Goal: Task Accomplishment & Management: Complete application form

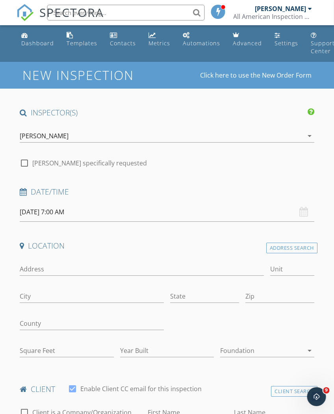
scroll to position [0, 1]
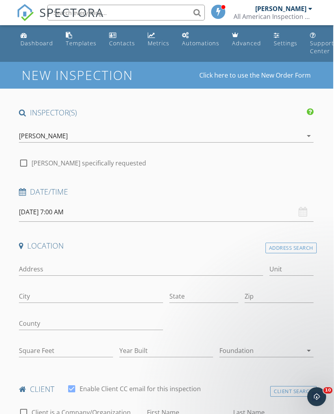
click at [70, 211] on input "[DATE] 7:00 AM" at bounding box center [166, 211] width 294 height 19
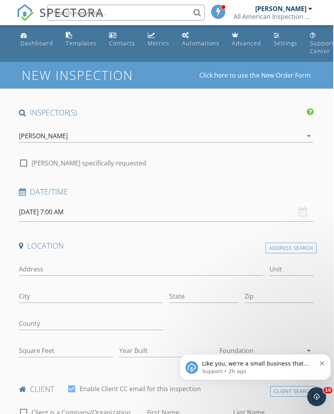
click at [61, 208] on input "[DATE] 7:00 AM" at bounding box center [166, 211] width 294 height 19
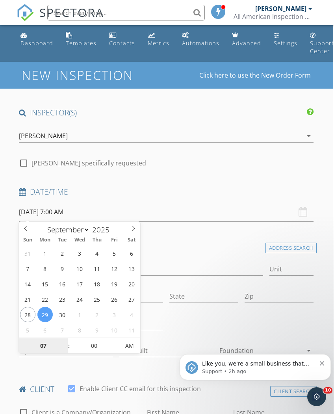
type input "[DATE] 7:00 AM"
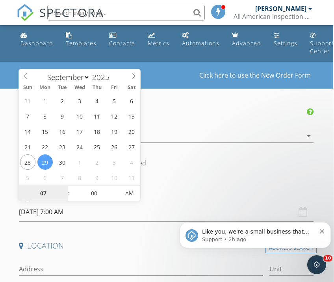
type input "2"
type input "[DATE] 2:00 PM"
type input "02"
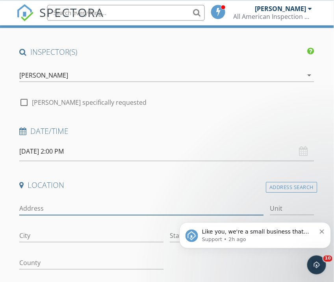
click at [74, 202] on input "Address" at bounding box center [141, 208] width 244 height 13
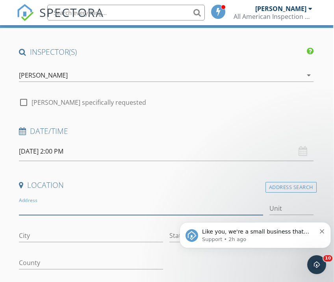
click at [77, 203] on input "Address" at bounding box center [141, 208] width 244 height 13
type input "3535 [GEOGRAPHIC_DATA]"
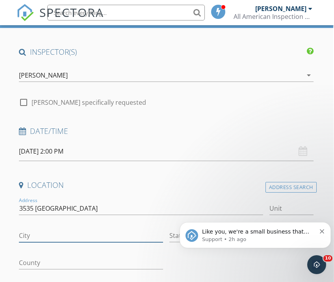
click at [54, 232] on input "City" at bounding box center [91, 235] width 144 height 13
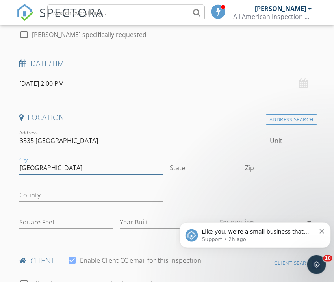
type input "[GEOGRAPHIC_DATA]"
click at [297, 136] on input "Unit" at bounding box center [292, 140] width 44 height 13
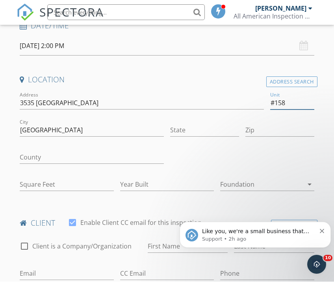
scroll to position [165, 0]
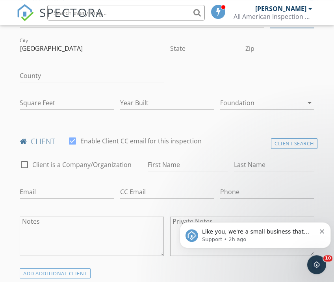
type input "#158"
click at [182, 165] on input "First Name" at bounding box center [188, 164] width 80 height 13
type input "[PERSON_NAME]"
click at [249, 162] on input "Last Name" at bounding box center [274, 164] width 80 height 13
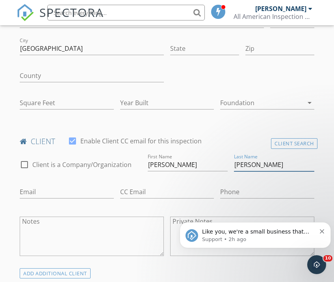
type input "[PERSON_NAME]"
click at [64, 190] on input "Email" at bounding box center [67, 191] width 94 height 13
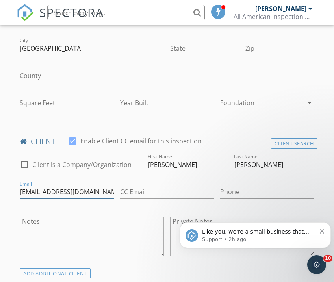
type input "[EMAIL_ADDRESS][DOMAIN_NAME]"
click at [248, 187] on input "Phone" at bounding box center [267, 191] width 94 height 13
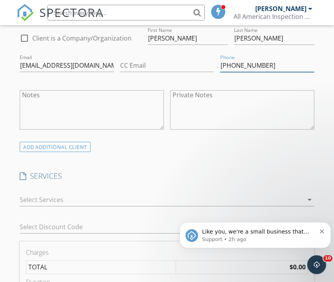
type input "[PHONE_NUMBER]"
click at [308, 200] on icon "arrow_drop_down" at bounding box center [309, 199] width 9 height 9
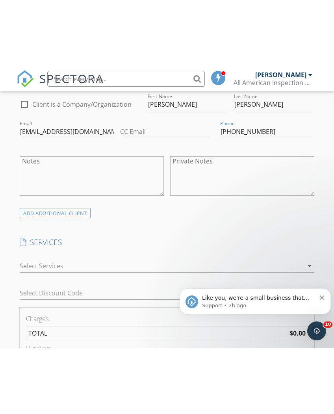
scroll to position [374, 0]
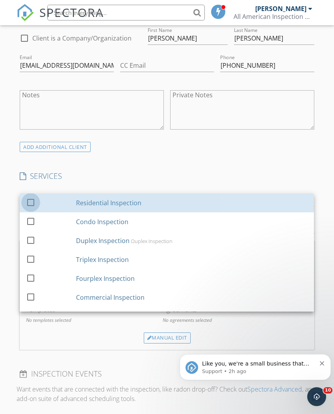
click at [27, 201] on div at bounding box center [30, 201] width 13 height 13
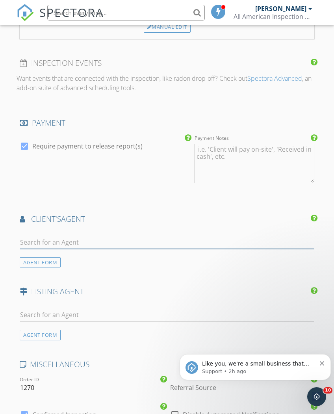
click at [88, 238] on input "text" at bounding box center [167, 242] width 294 height 13
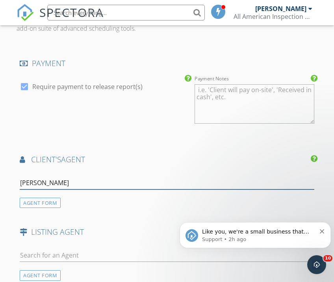
scroll to position [784, 0]
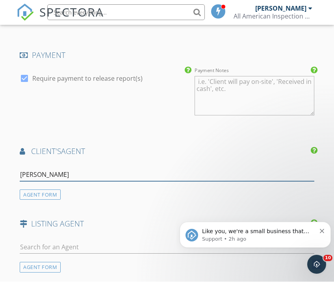
click at [89, 169] on input "[PERSON_NAME]" at bounding box center [167, 175] width 294 height 13
type input "[PERSON_NAME]"
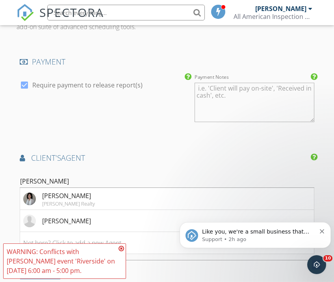
click at [81, 215] on li "[PERSON_NAME]" at bounding box center [166, 221] width 293 height 22
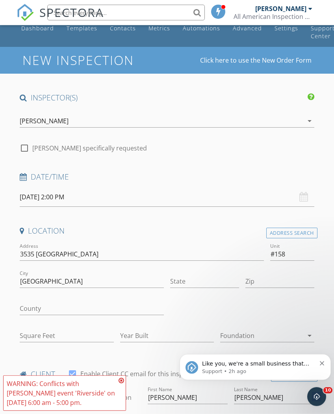
scroll to position [0, 0]
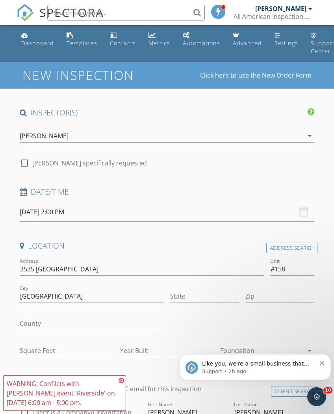
click at [301, 246] on div "Address Search" at bounding box center [291, 248] width 51 height 11
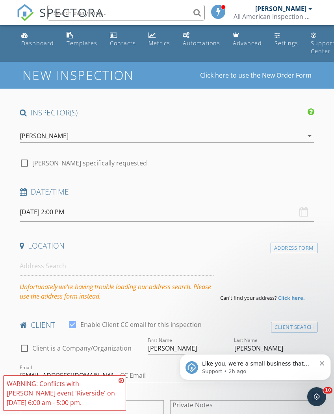
click at [133, 209] on input "[DATE] 2:00 PM" at bounding box center [167, 211] width 294 height 19
click at [296, 246] on div "Address Form" at bounding box center [293, 248] width 47 height 11
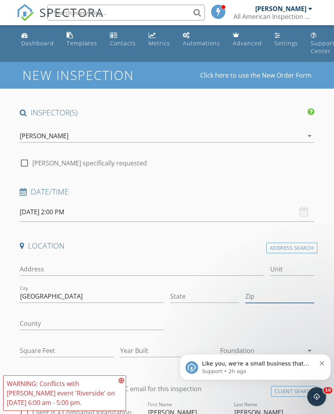
click at [274, 295] on input "Zip" at bounding box center [279, 296] width 69 height 13
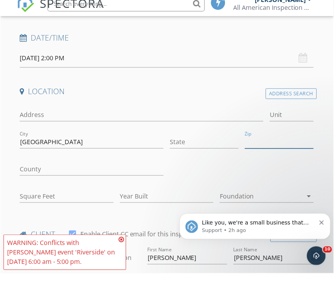
scroll to position [154, 0]
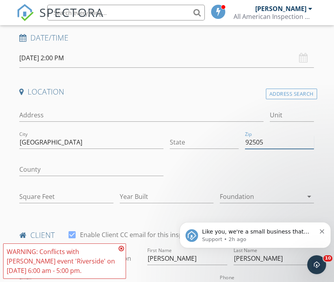
type input "92505"
click at [284, 113] on input "Unit" at bounding box center [292, 115] width 44 height 13
type input "#158"
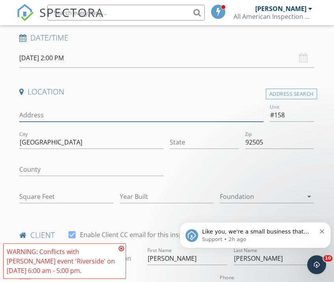
click at [47, 111] on input "Address" at bounding box center [141, 115] width 244 height 13
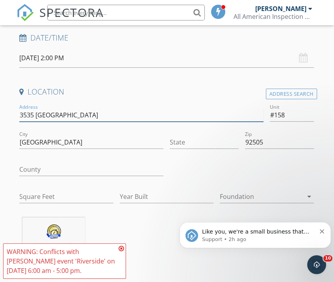
type input "3535 [GEOGRAPHIC_DATA]"
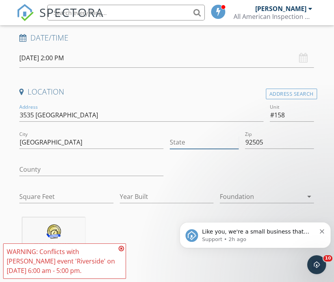
click at [191, 138] on input "State" at bounding box center [204, 142] width 69 height 13
type input "Ca"
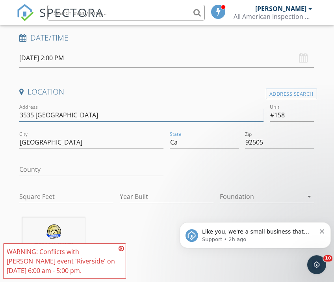
click at [124, 111] on input "3535 [GEOGRAPHIC_DATA]" at bounding box center [141, 115] width 244 height 13
type input "[STREET_ADDRESS]"
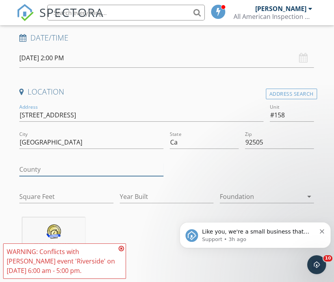
click at [49, 163] on input "County" at bounding box center [91, 169] width 144 height 13
click at [123, 245] on icon at bounding box center [122, 248] width 6 height 6
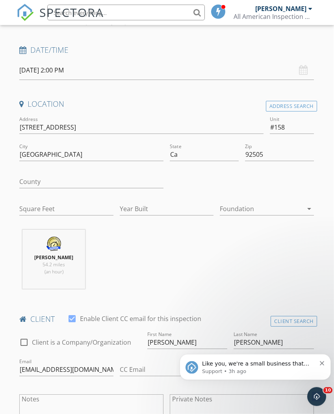
scroll to position [140, 0]
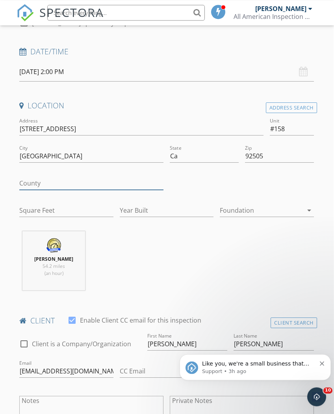
click at [77, 178] on input "County" at bounding box center [91, 183] width 144 height 13
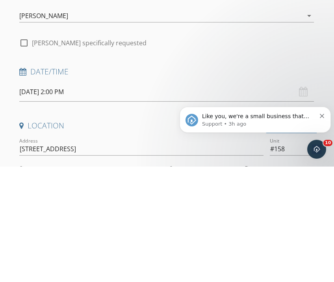
scroll to position [0, 0]
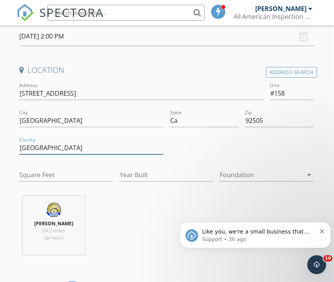
type input "[GEOGRAPHIC_DATA]"
click at [304, 69] on div "Address Search" at bounding box center [291, 72] width 51 height 11
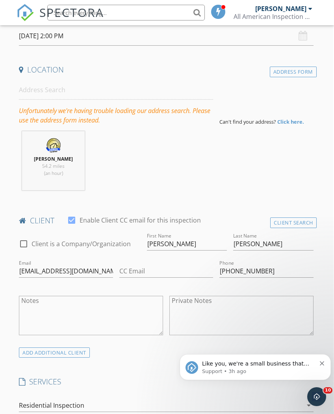
scroll to position [176, 0]
click at [300, 67] on div "Address Form" at bounding box center [293, 72] width 47 height 11
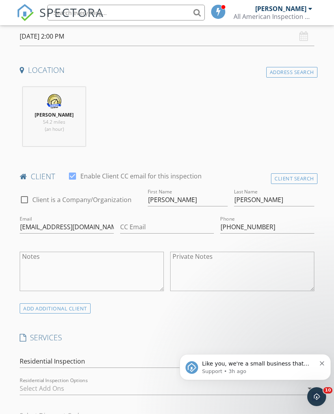
scroll to position [176, 0]
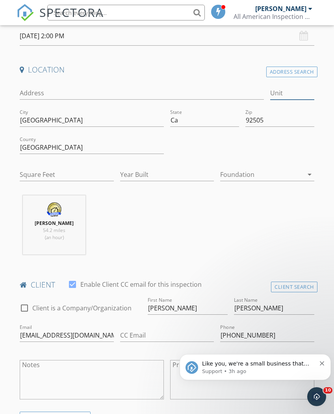
click at [289, 93] on input "Unit" at bounding box center [292, 93] width 44 height 13
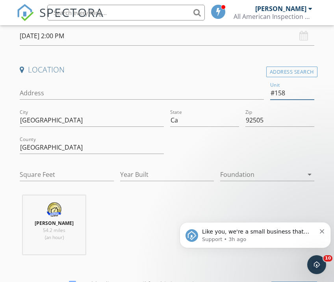
type input "#158"
click at [39, 92] on input "Address" at bounding box center [142, 93] width 244 height 13
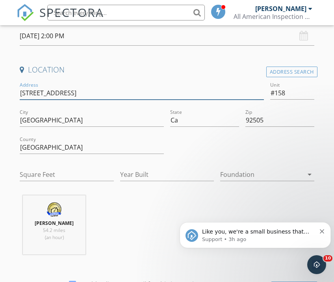
type input "[STREET_ADDRESS]"
click at [296, 168] on div at bounding box center [261, 174] width 83 height 13
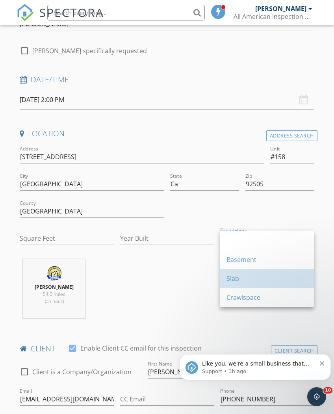
click at [244, 274] on div "Slab" at bounding box center [266, 278] width 81 height 9
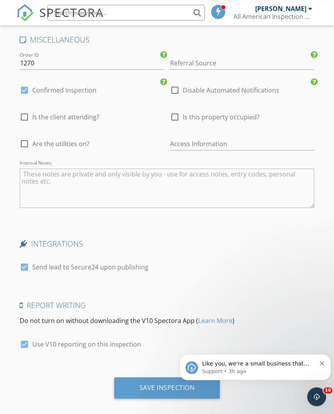
scroll to position [1277, 0]
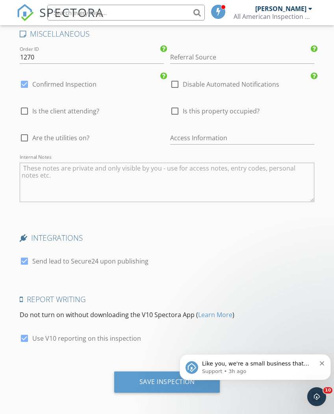
click at [64, 371] on div "Save Inspection" at bounding box center [167, 384] width 300 height 27
click at [321, 363] on icon "Dismiss notification" at bounding box center [322, 363] width 4 height 4
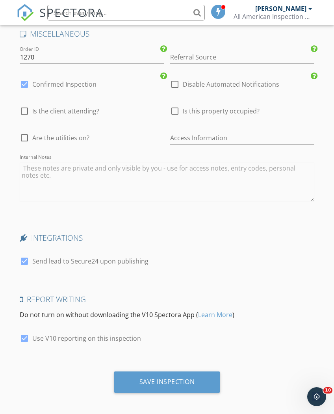
click at [275, 348] on div "Report Writing Do not turn on without downloading the V10 Spectora App ( Learn …" at bounding box center [167, 323] width 300 height 58
click at [175, 378] on div "Save Inspection" at bounding box center [167, 382] width 56 height 8
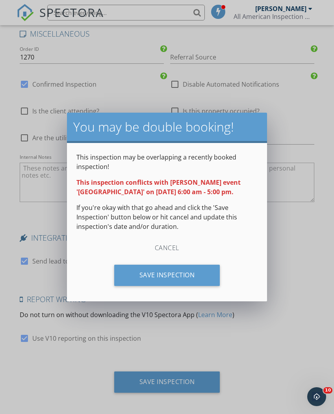
click at [183, 284] on div "Save Inspection" at bounding box center [167, 275] width 106 height 21
